Goal: Information Seeking & Learning: Understand process/instructions

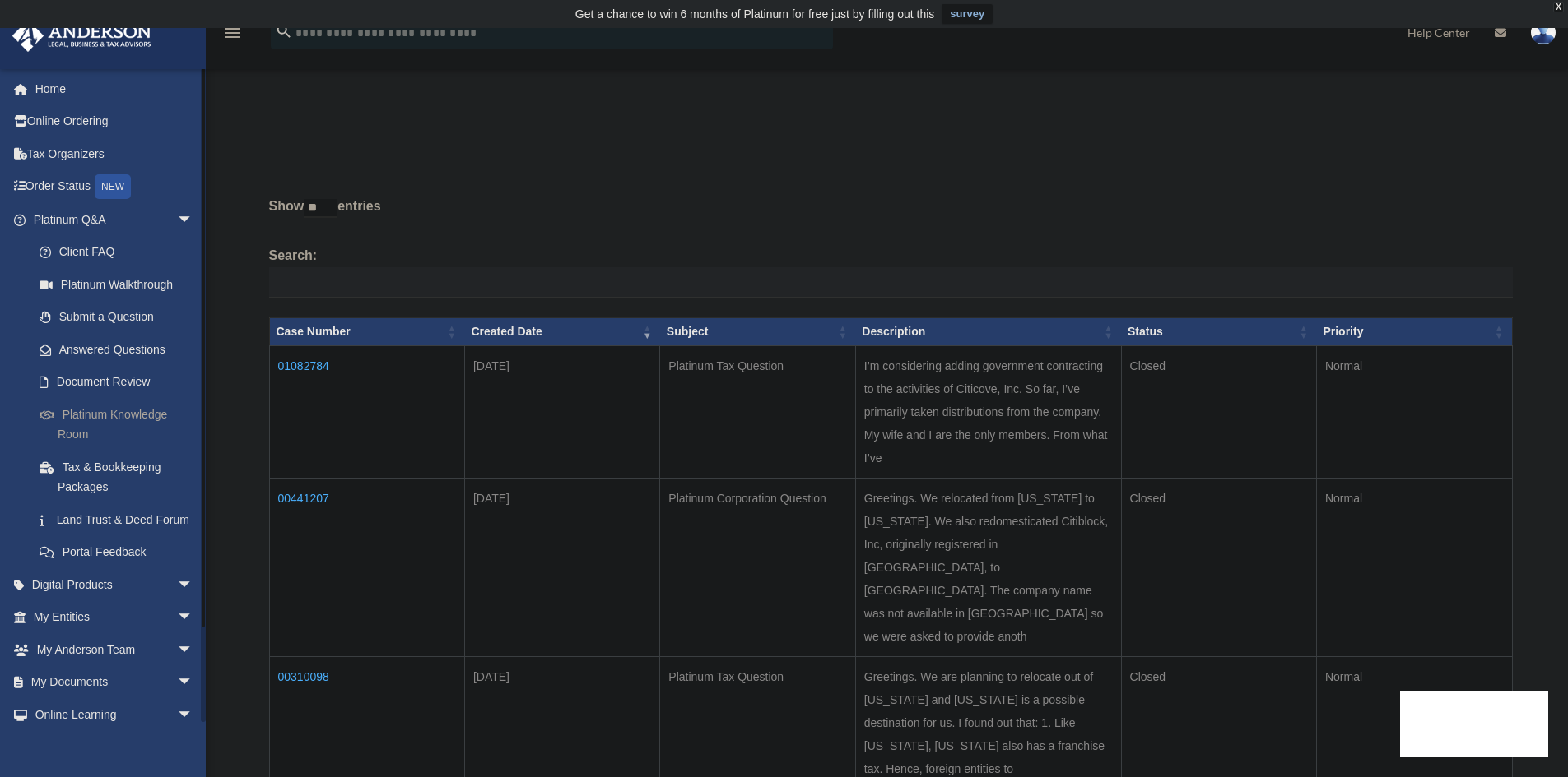
click at [89, 420] on link "Platinum Knowledge Room" at bounding box center [121, 424] width 196 height 52
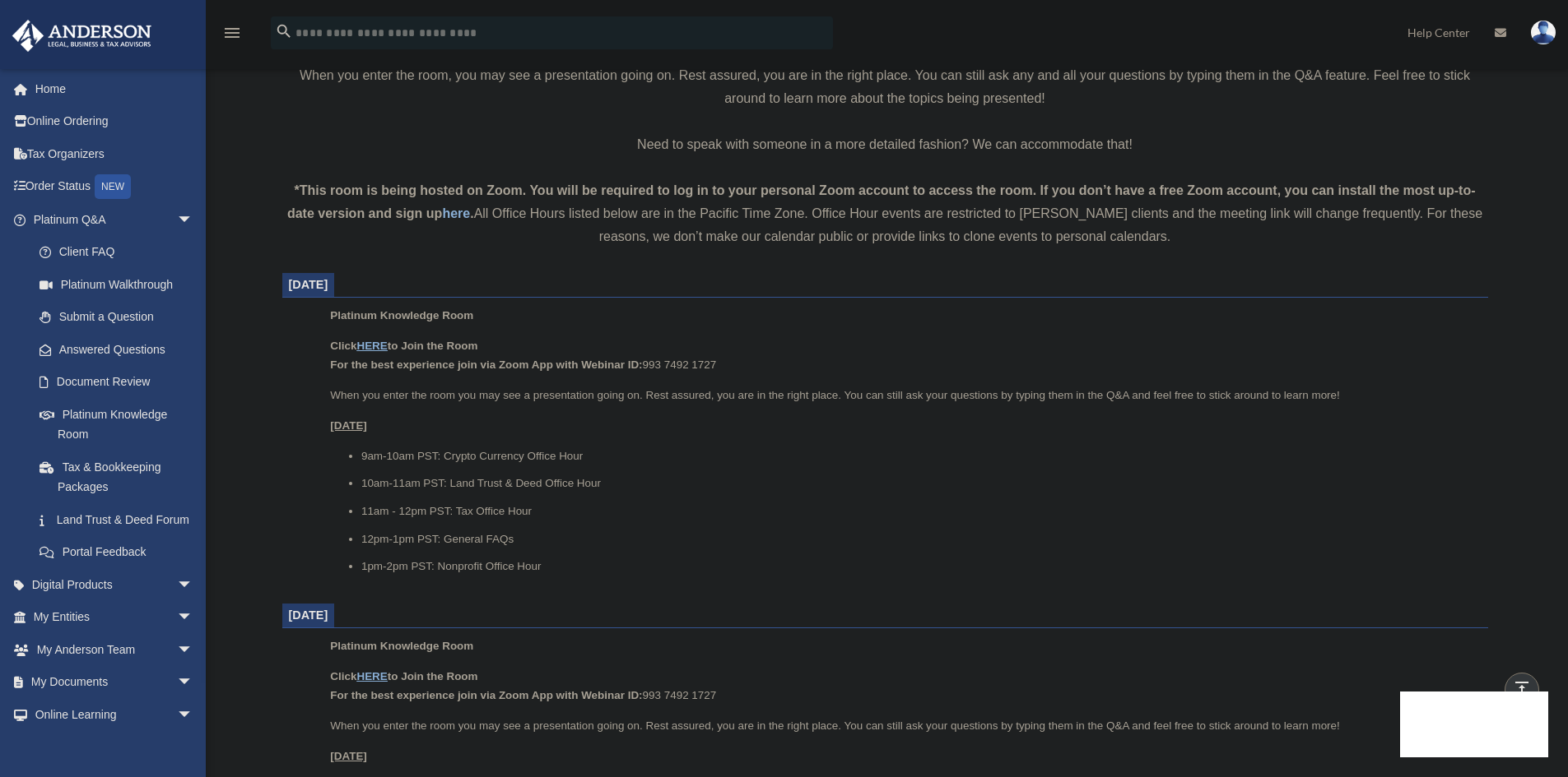
scroll to position [479, 0]
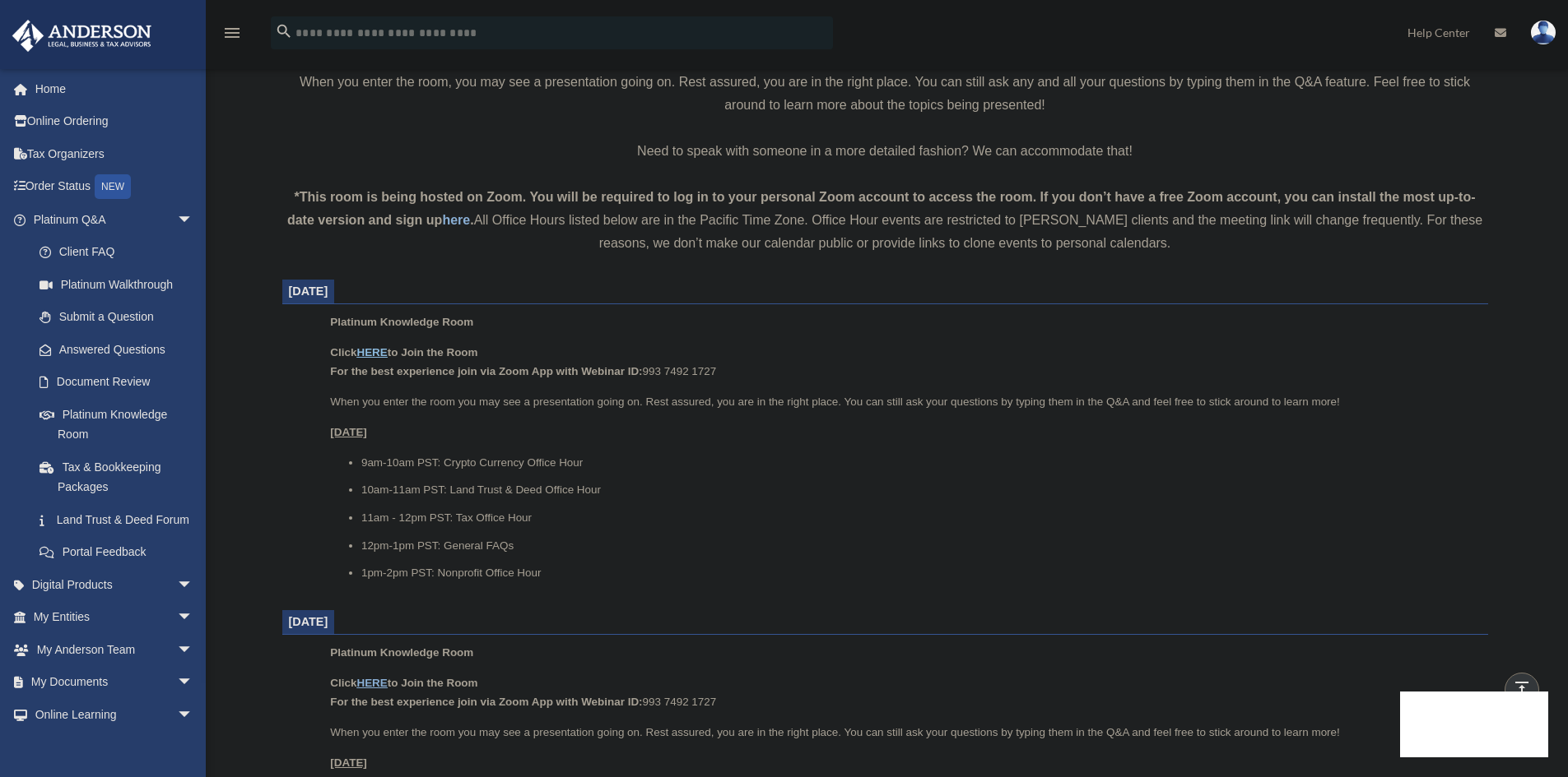
click at [375, 350] on u "HERE" at bounding box center [371, 352] width 31 height 12
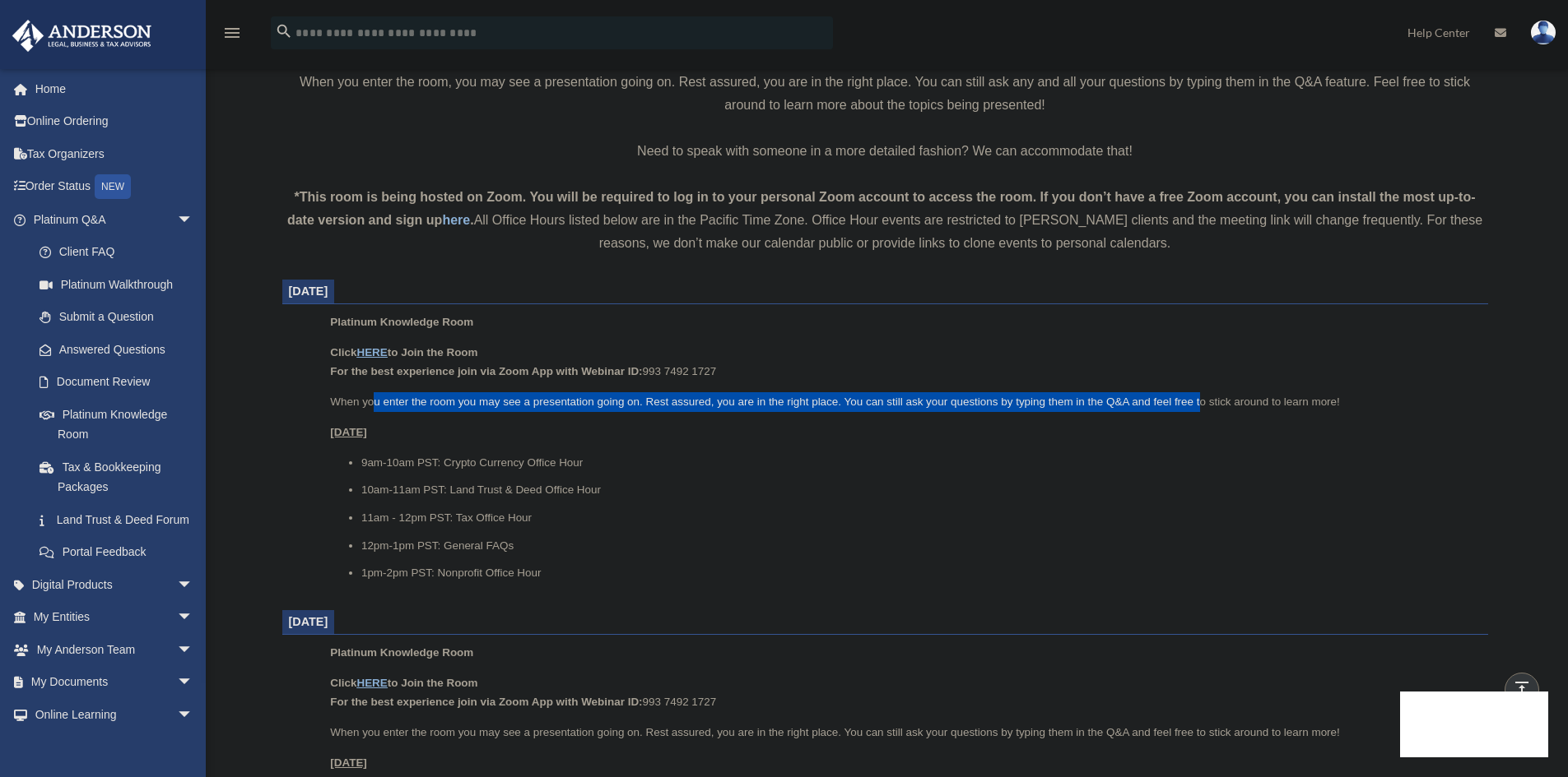
drag, startPoint x: 375, startPoint y: 400, endPoint x: 1200, endPoint y: 398, distance: 825.0
click at [1200, 398] on p "When you enter the room you may see a presentation going on. Rest assured, you …" at bounding box center [903, 402] width 1146 height 20
drag, startPoint x: 332, startPoint y: 395, endPoint x: 1072, endPoint y: 402, distance: 740.0
click at [1072, 402] on p "When you enter the room you may see a presentation going on. Rest assured, you …" at bounding box center [903, 402] width 1146 height 20
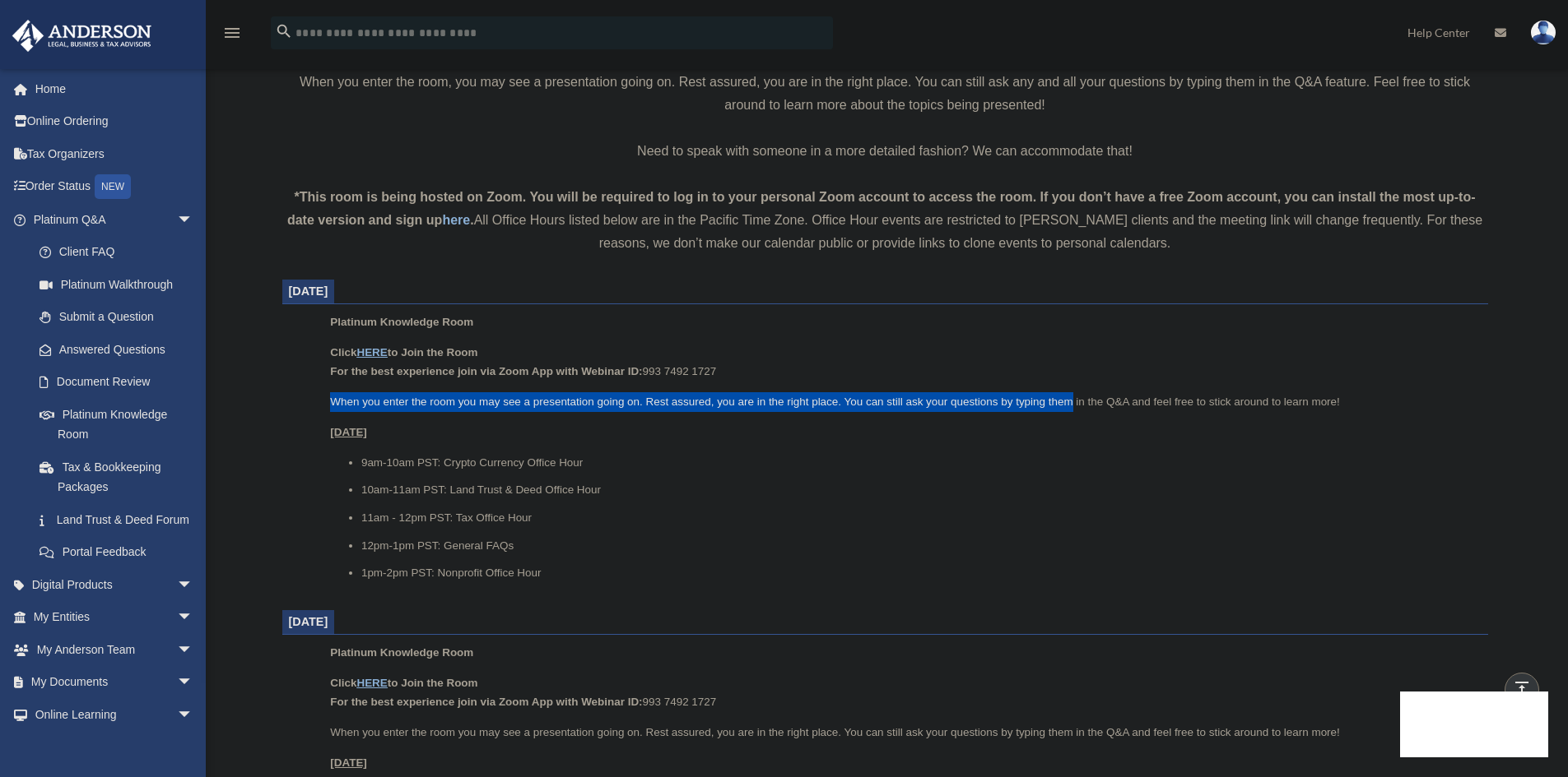
click at [1072, 402] on p "When you enter the room you may see a presentation going on. Rest assured, you …" at bounding box center [903, 402] width 1146 height 20
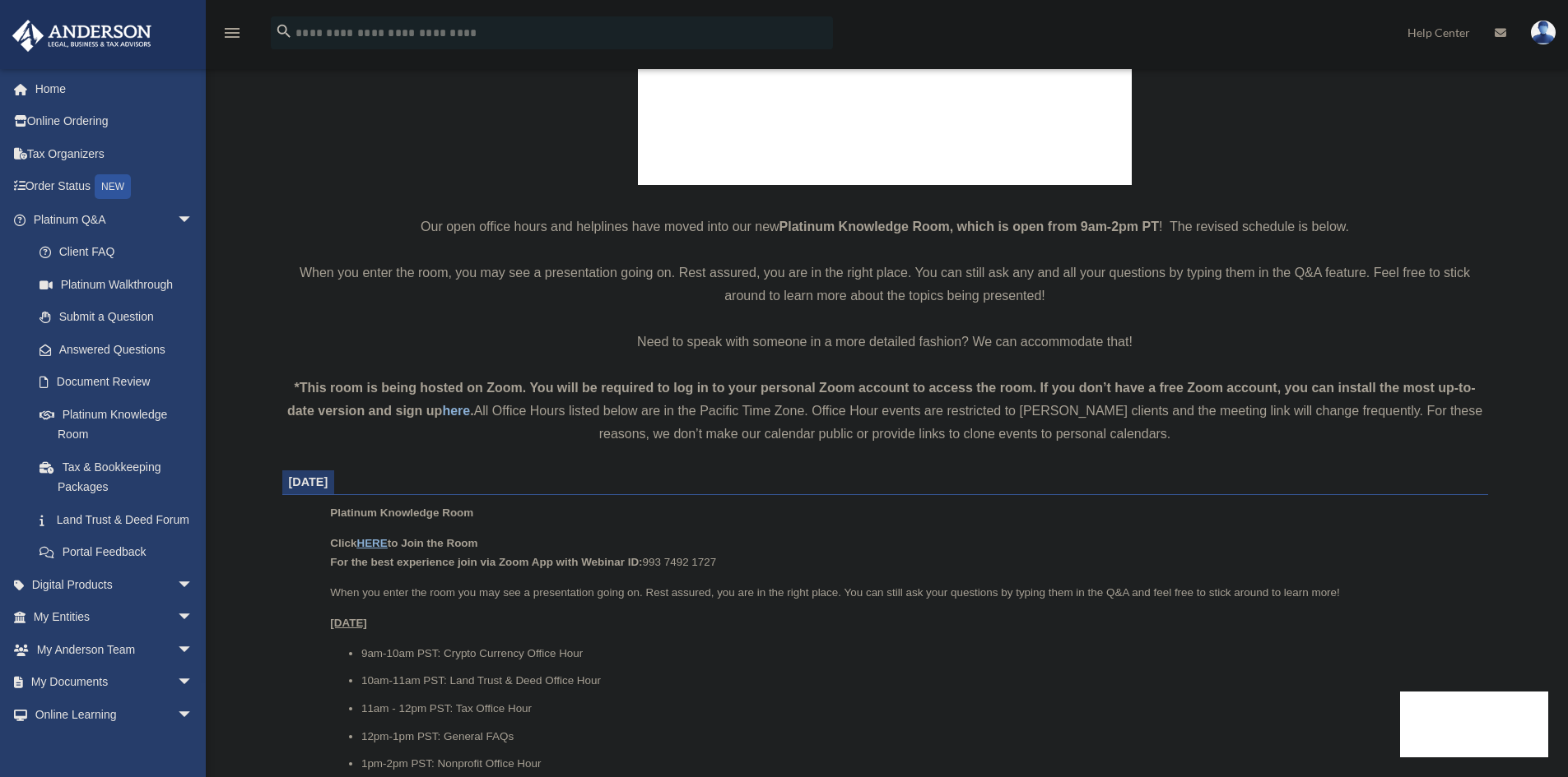
scroll to position [314, 0]
